Goal: Entertainment & Leisure: Consume media (video, audio)

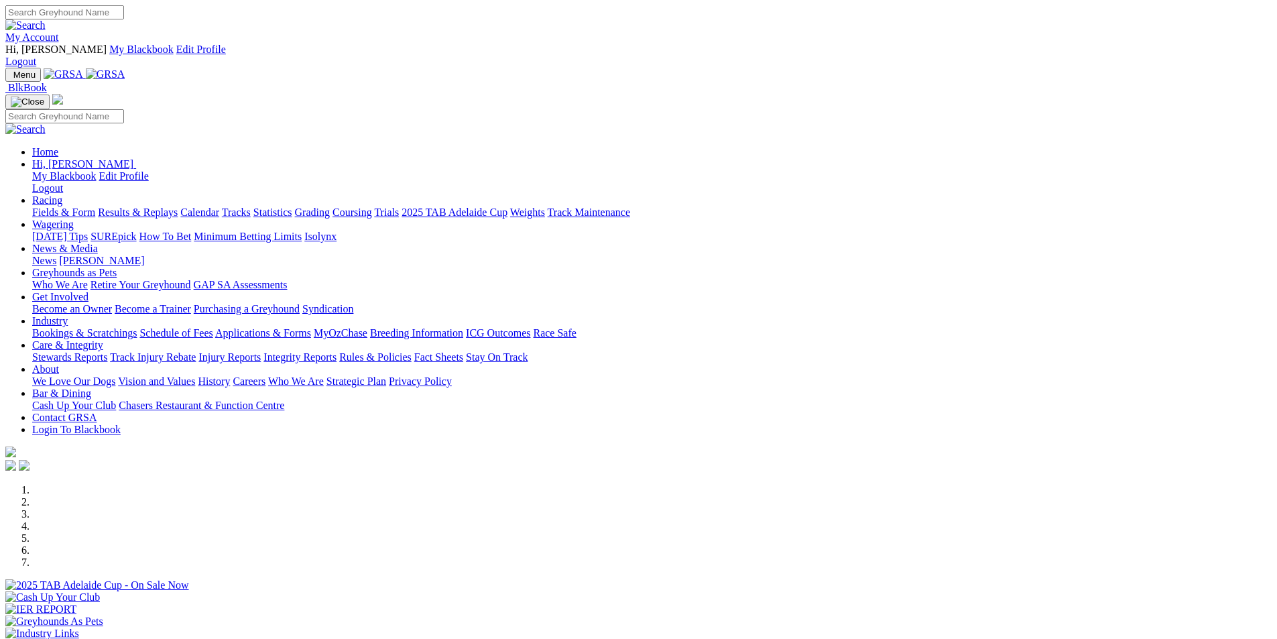
scroll to position [1072, 0]
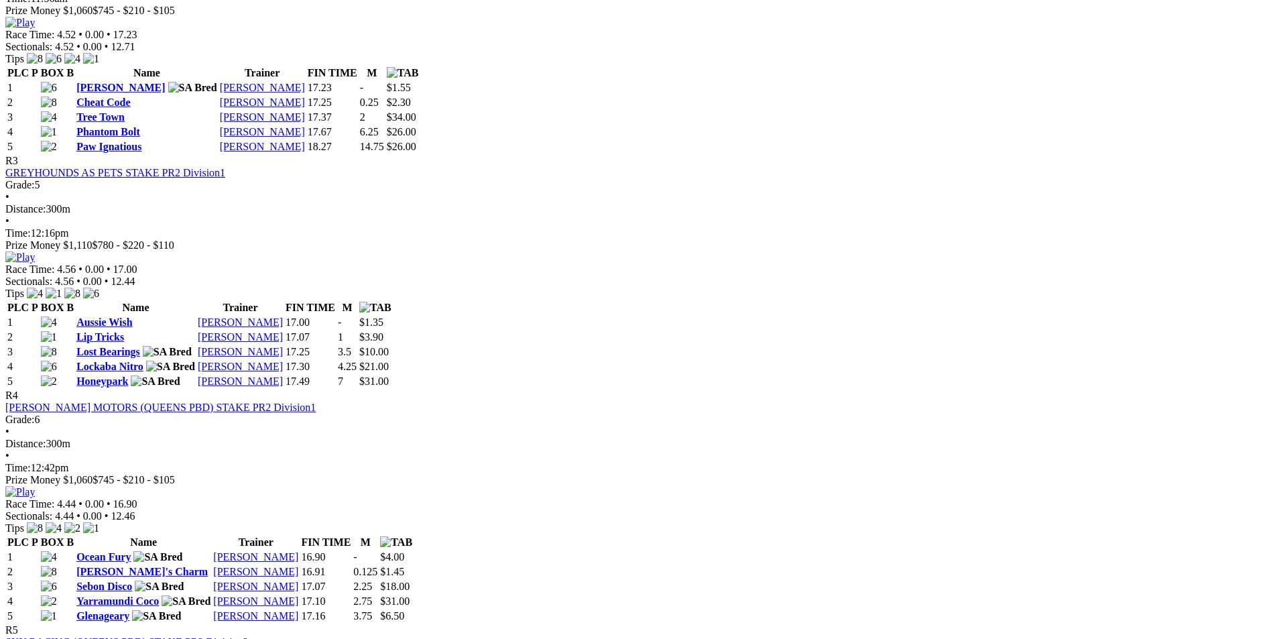
scroll to position [1072, 0]
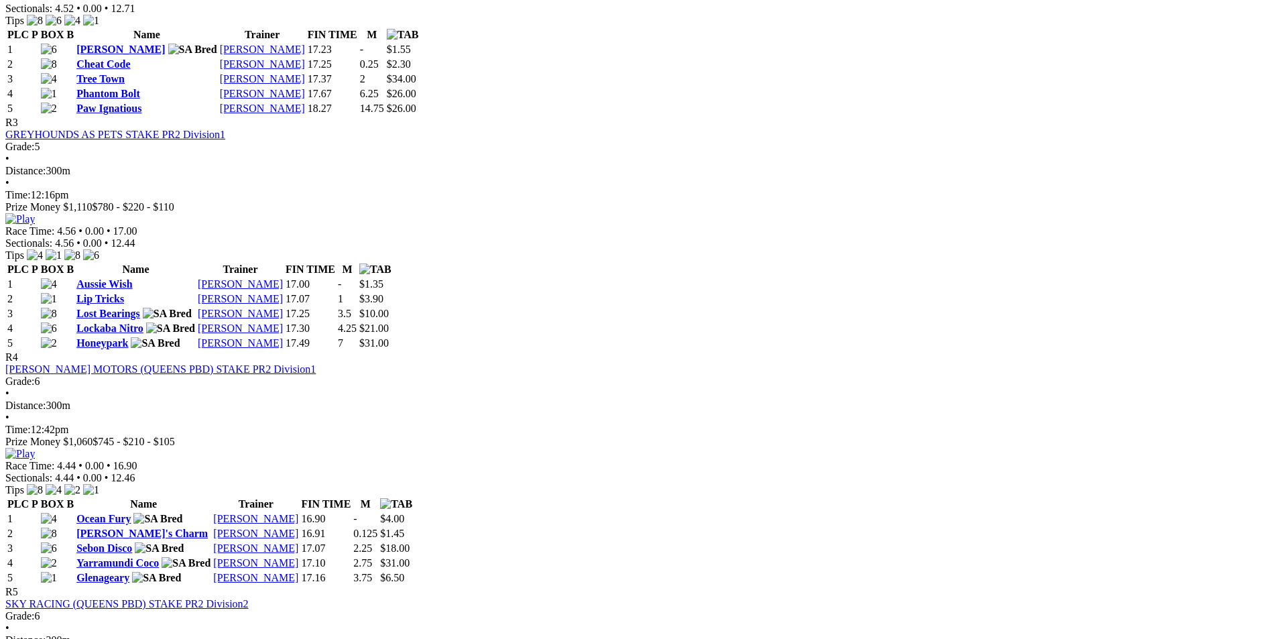
drag, startPoint x: 853, startPoint y: 209, endPoint x: 850, endPoint y: 216, distance: 8.1
drag, startPoint x: 850, startPoint y: 216, endPoint x: 1237, endPoint y: 357, distance: 412.1
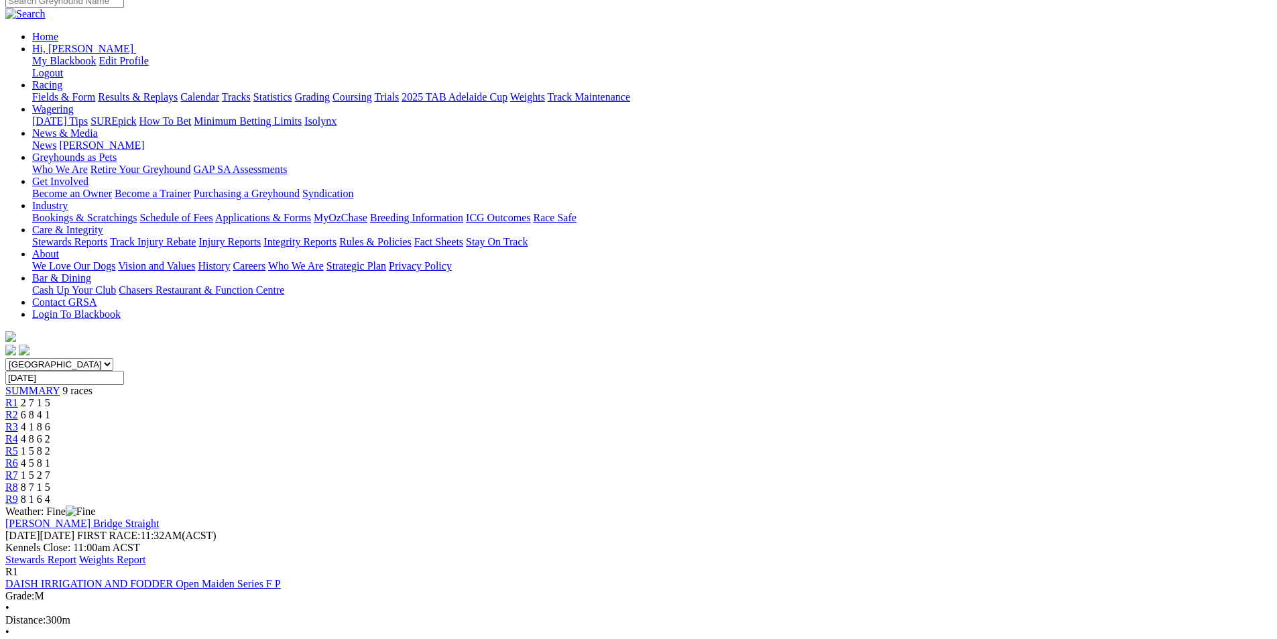
scroll to position [0, 0]
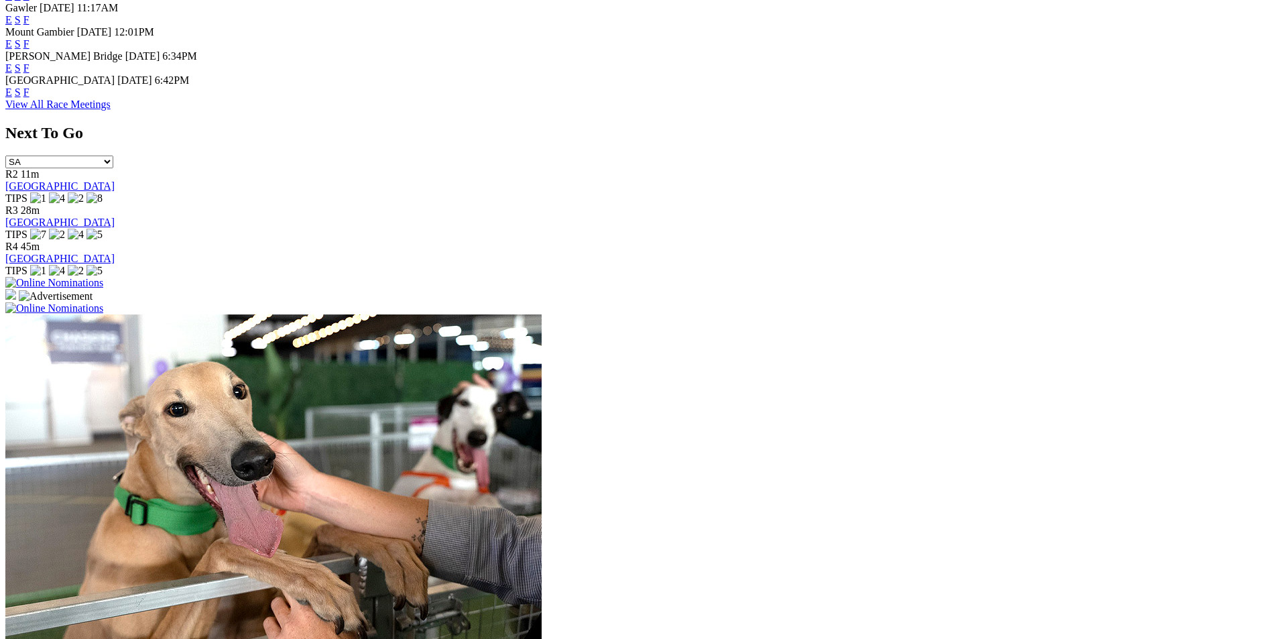
scroll to position [1005, 0]
